Goal: Transaction & Acquisition: Purchase product/service

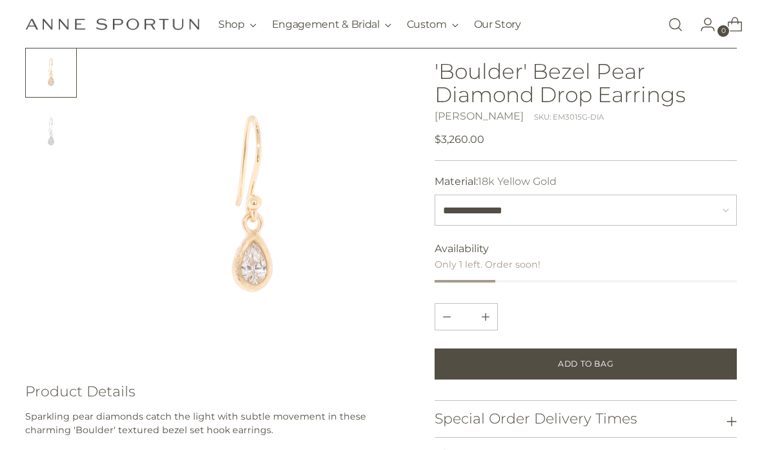
scroll to position [80, 0]
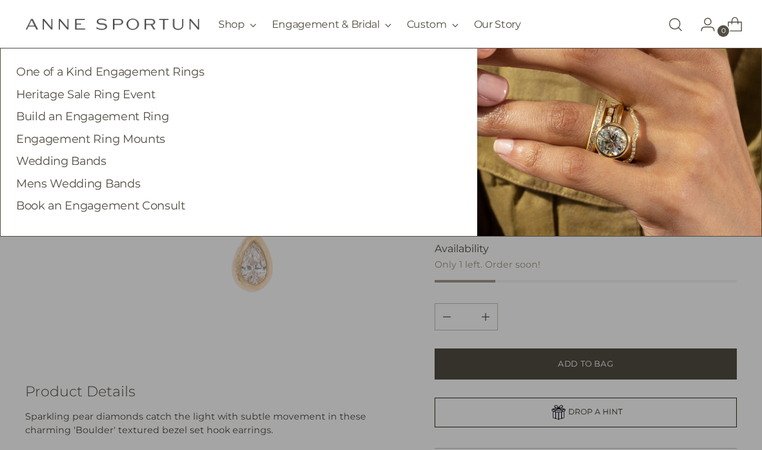
click at [37, 69] on link "One of a Kind Engagement Rings" at bounding box center [110, 72] width 188 height 14
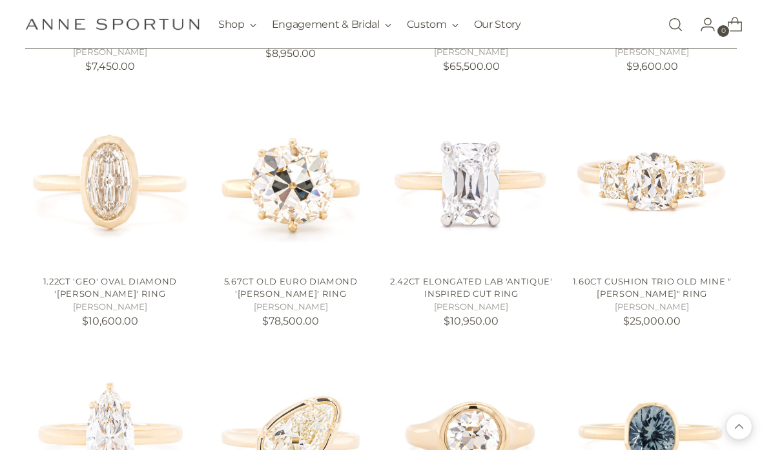
scroll to position [725, 0]
click at [645, 294] on link "1.60ct Cushion Trio Old Mine "[PERSON_NAME]" Ring" at bounding box center [652, 287] width 159 height 23
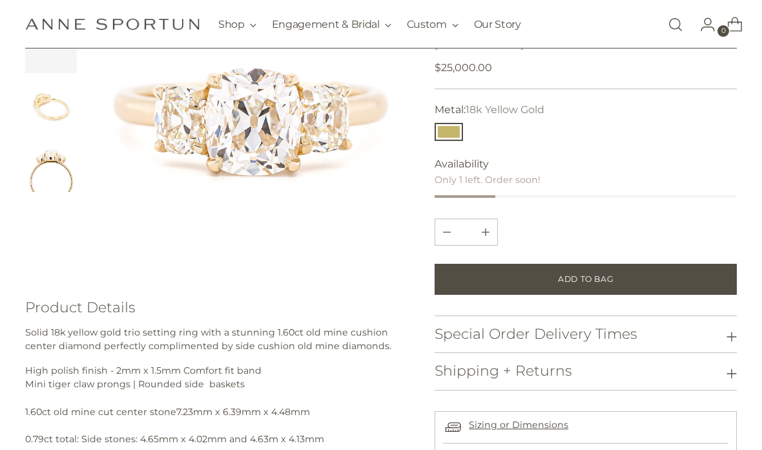
scroll to position [171, 0]
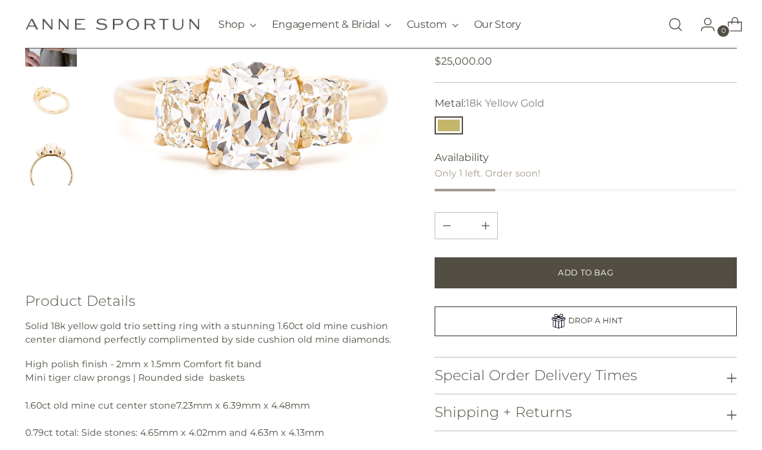
click at [127, 256] on img at bounding box center [252, 112] width 315 height 315
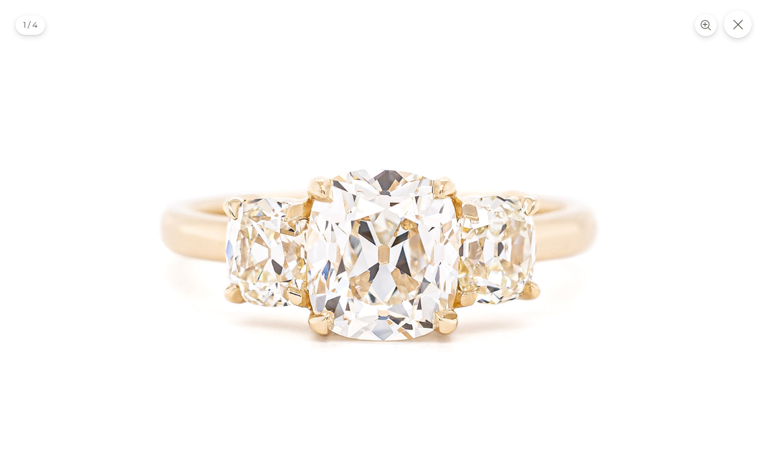
click at [735, 17] on button "Close" at bounding box center [738, 24] width 28 height 28
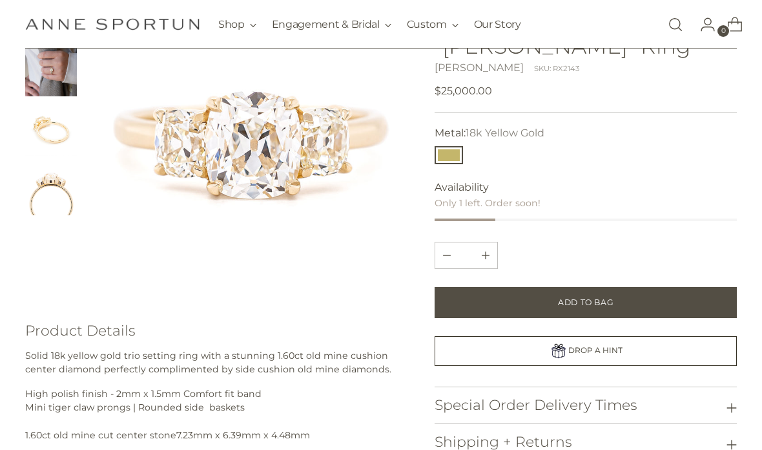
scroll to position [141, 0]
